Goal: Information Seeking & Learning: Learn about a topic

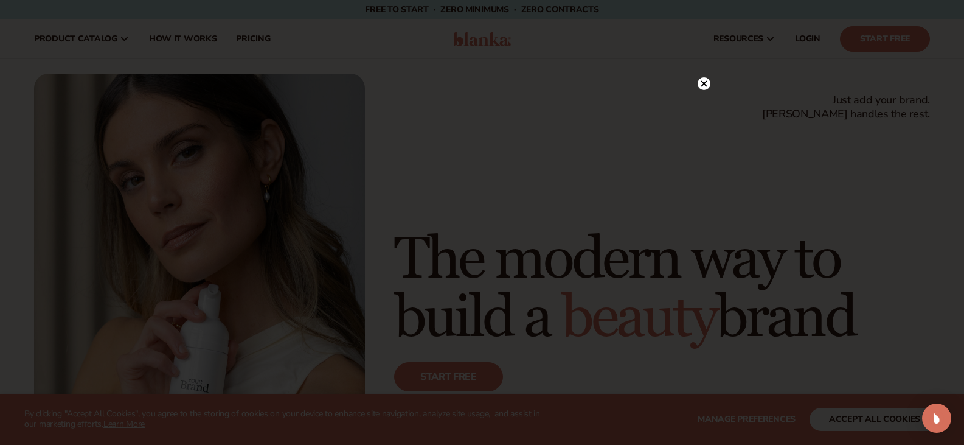
click at [703, 84] on icon at bounding box center [704, 84] width 6 height 6
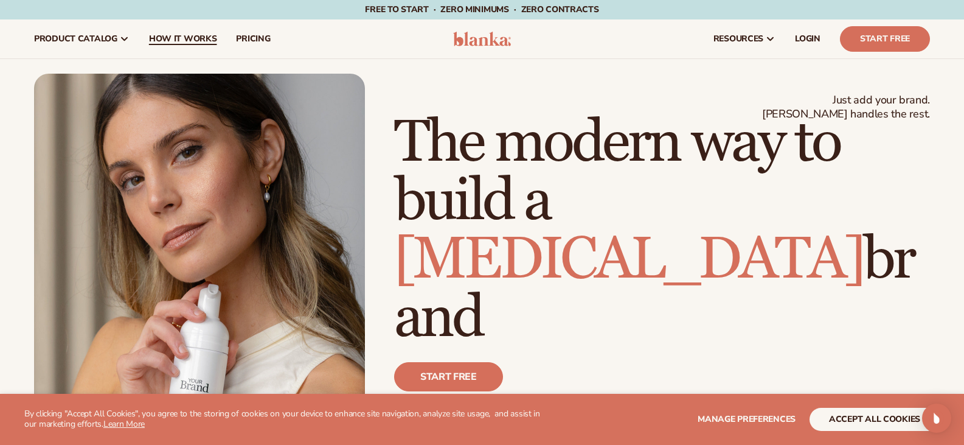
click at [183, 43] on span "How It Works" at bounding box center [183, 39] width 68 height 10
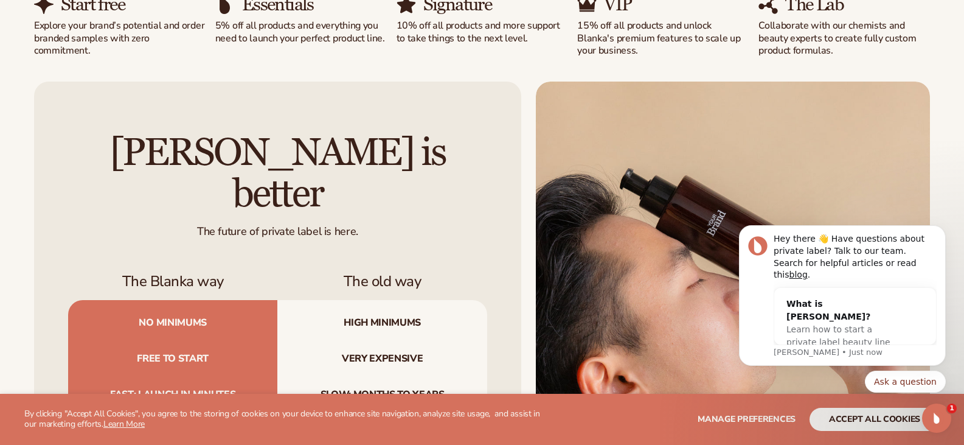
scroll to position [1051, 0]
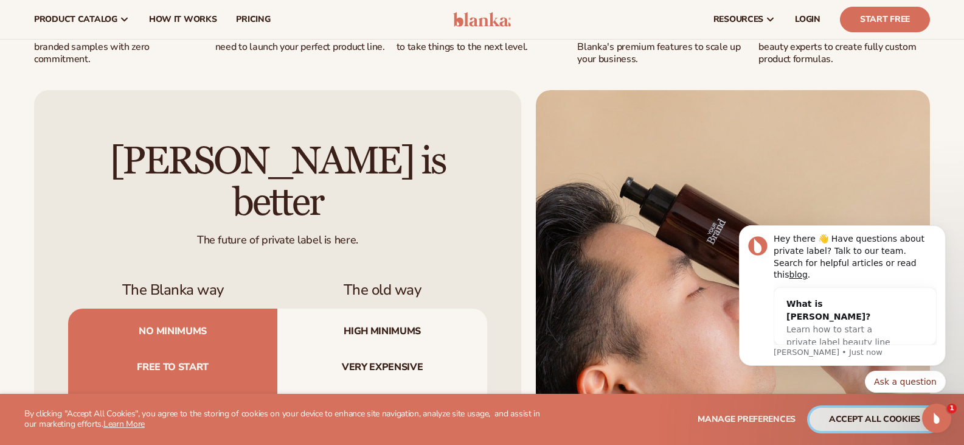
click at [887, 419] on button "accept all cookies" at bounding box center [875, 419] width 130 height 23
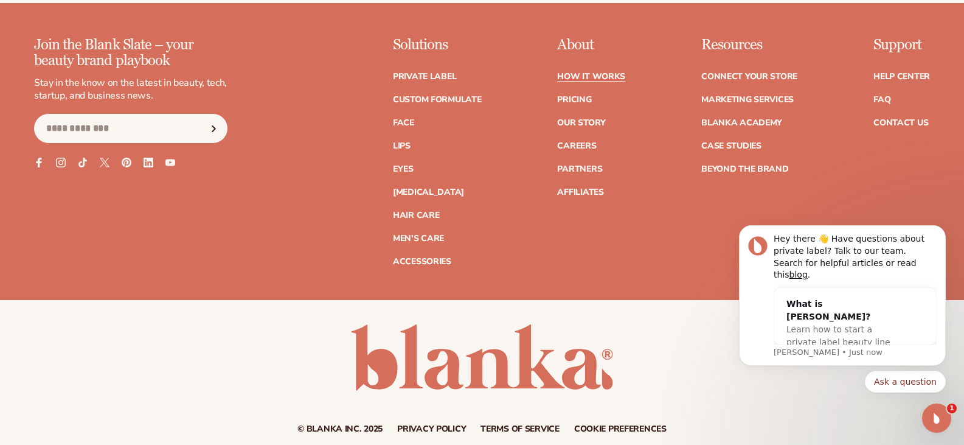
scroll to position [2715, 0]
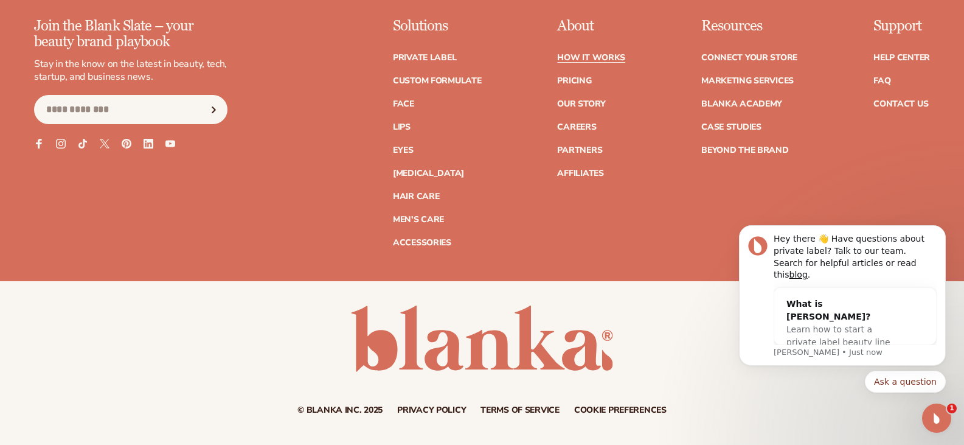
click at [575, 92] on ul "How It Works Pricing Our Story Careers Partners Affiliates" at bounding box center [591, 109] width 68 height 136
click at [575, 85] on link "Pricing" at bounding box center [574, 81] width 34 height 9
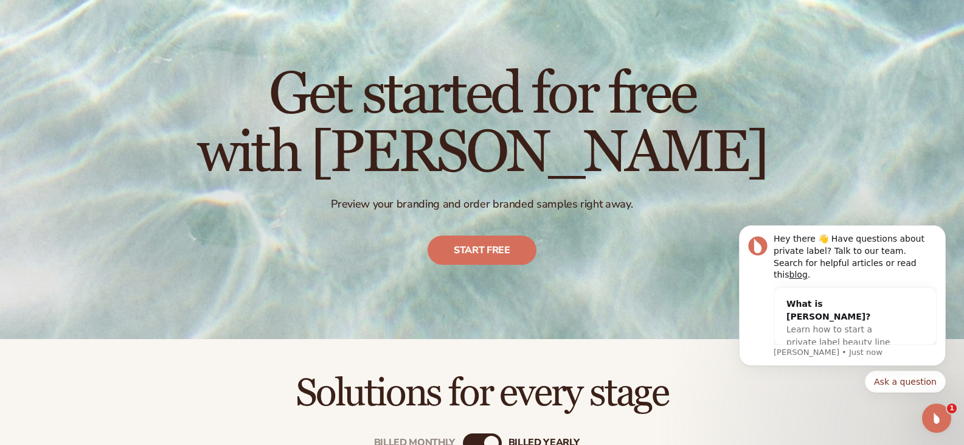
scroll to position [72, 0]
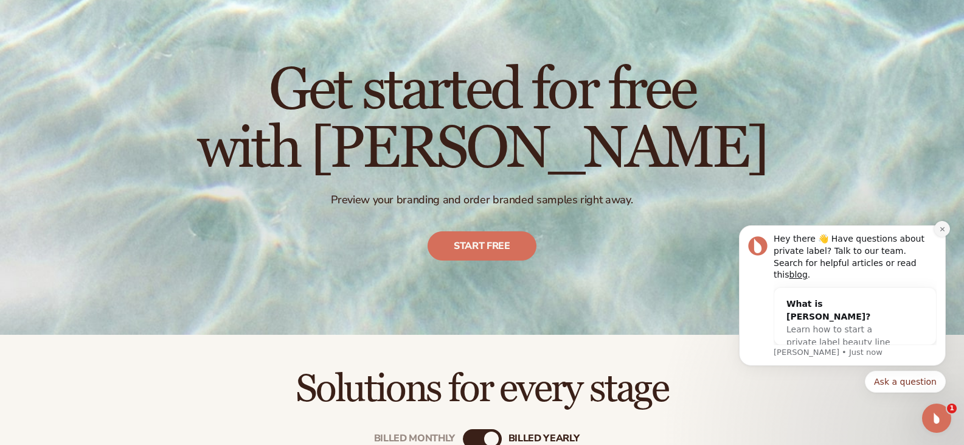
click at [940, 237] on button "Dismiss notification" at bounding box center [943, 229] width 16 height 16
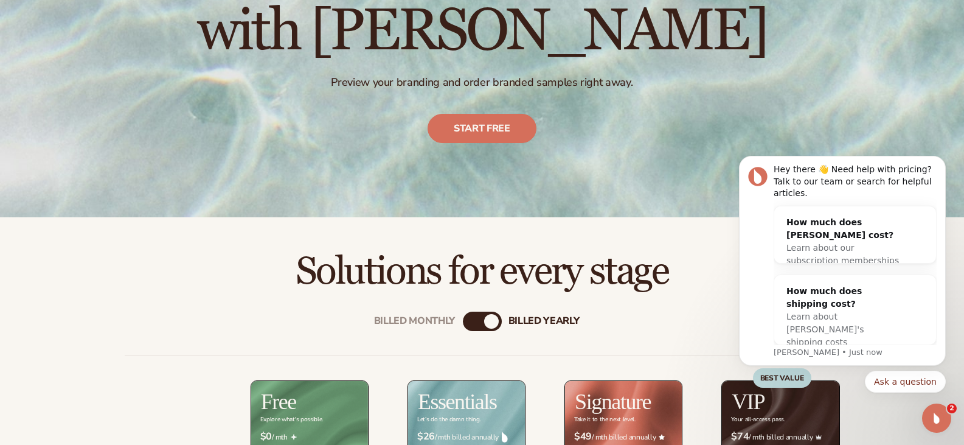
scroll to position [0, 0]
